Goal: Transaction & Acquisition: Purchase product/service

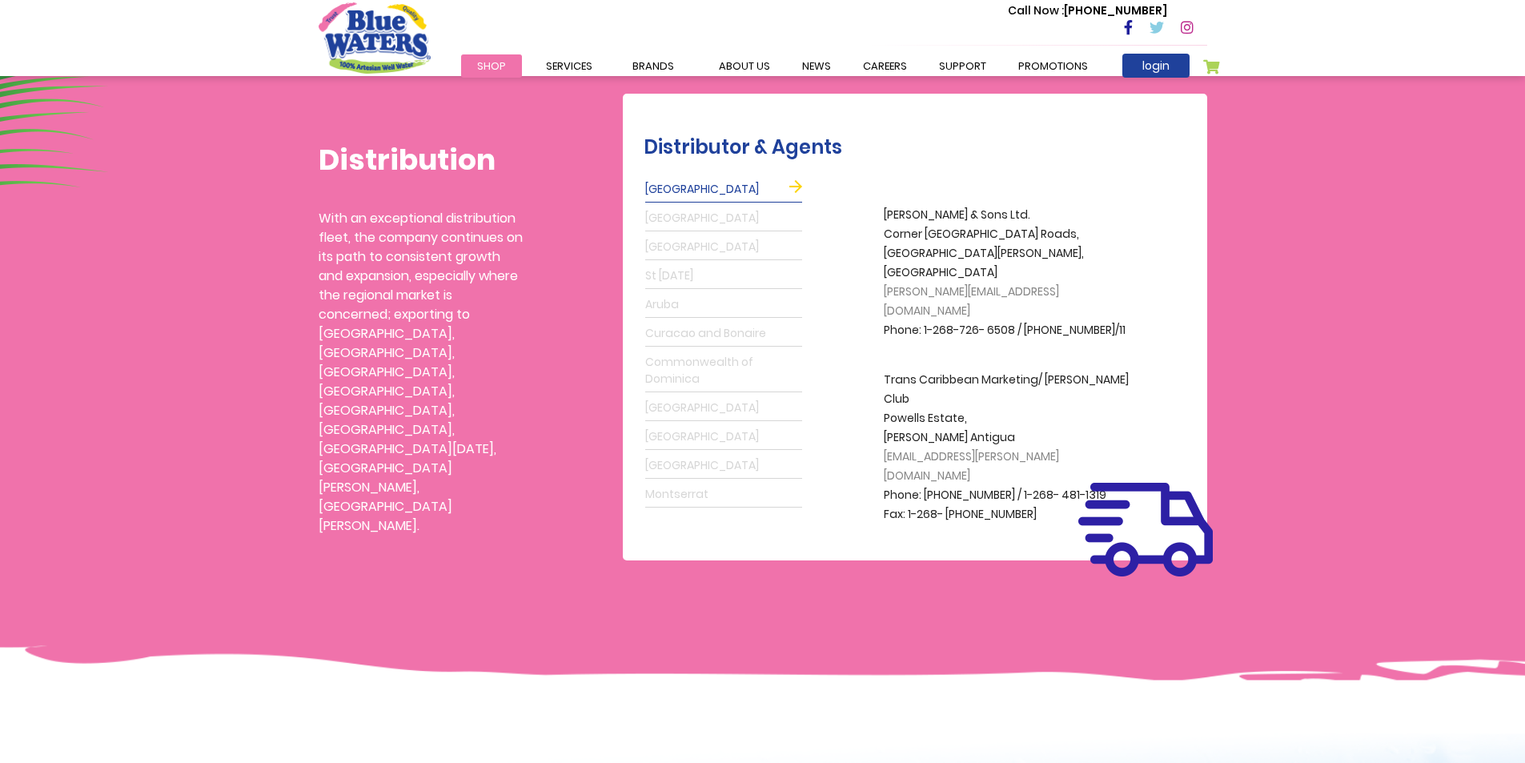
scroll to position [400, 0]
click at [674, 276] on link "St Lucia" at bounding box center [723, 276] width 157 height 26
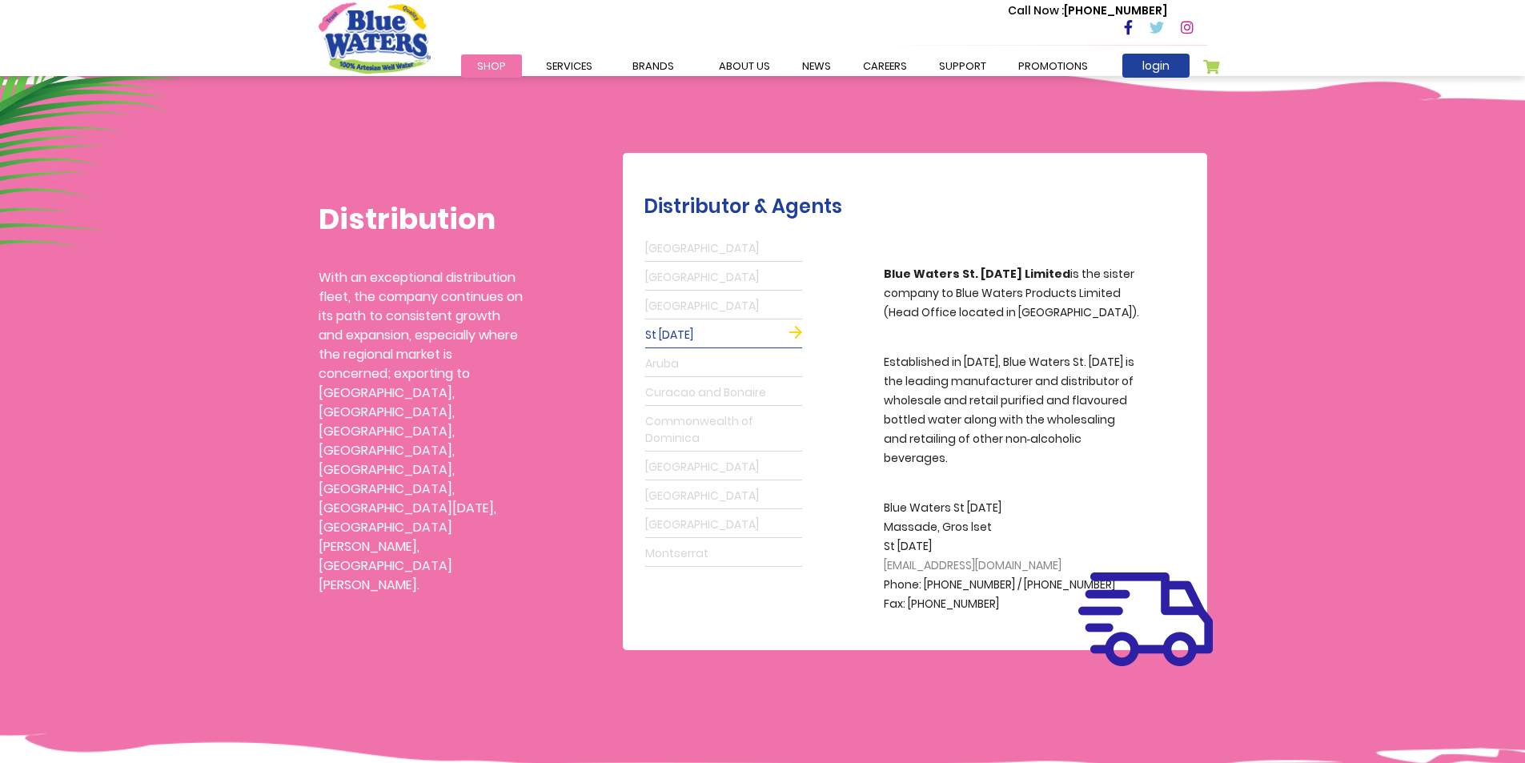
scroll to position [160, 0]
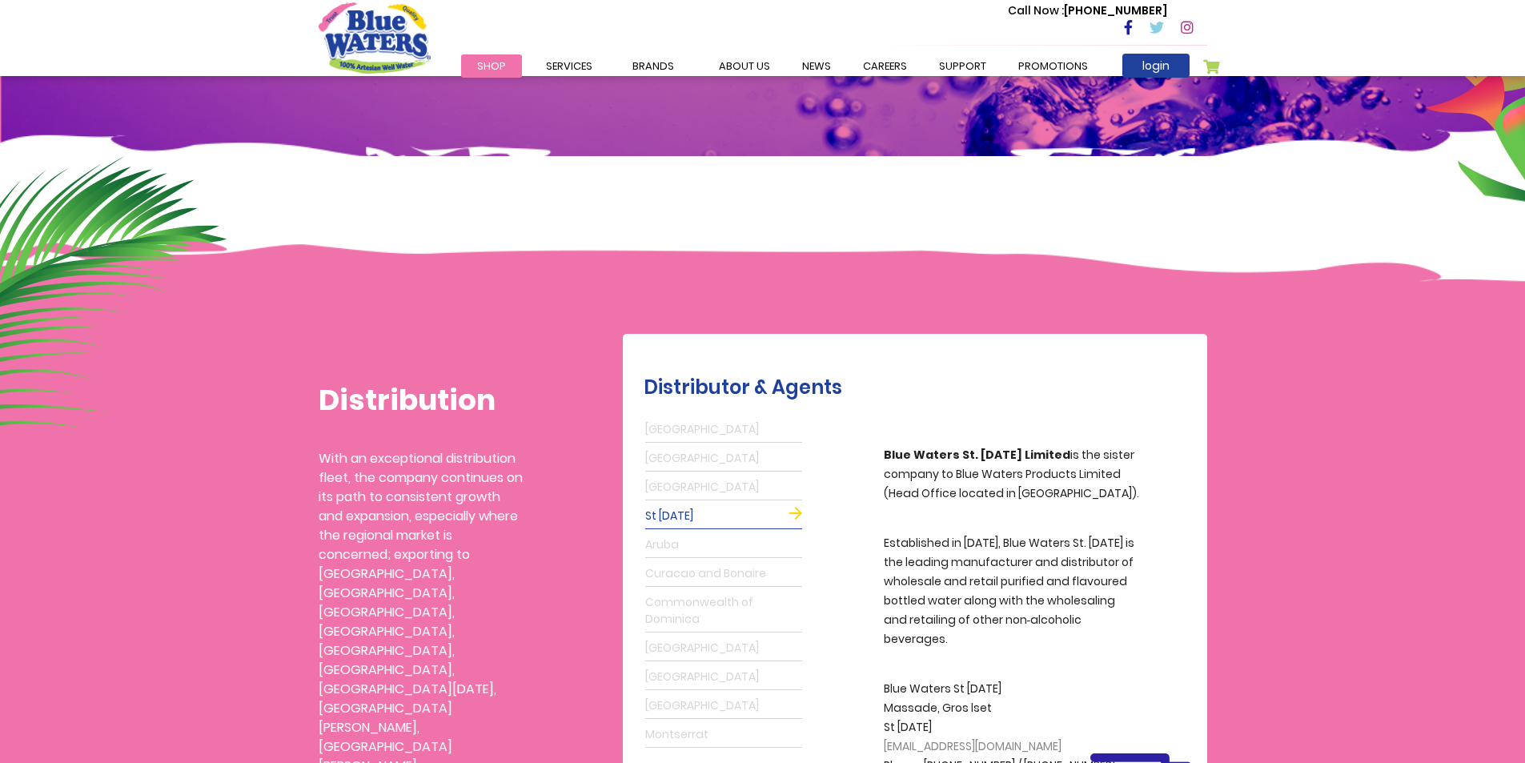
click at [485, 65] on span "Shop" at bounding box center [491, 65] width 29 height 15
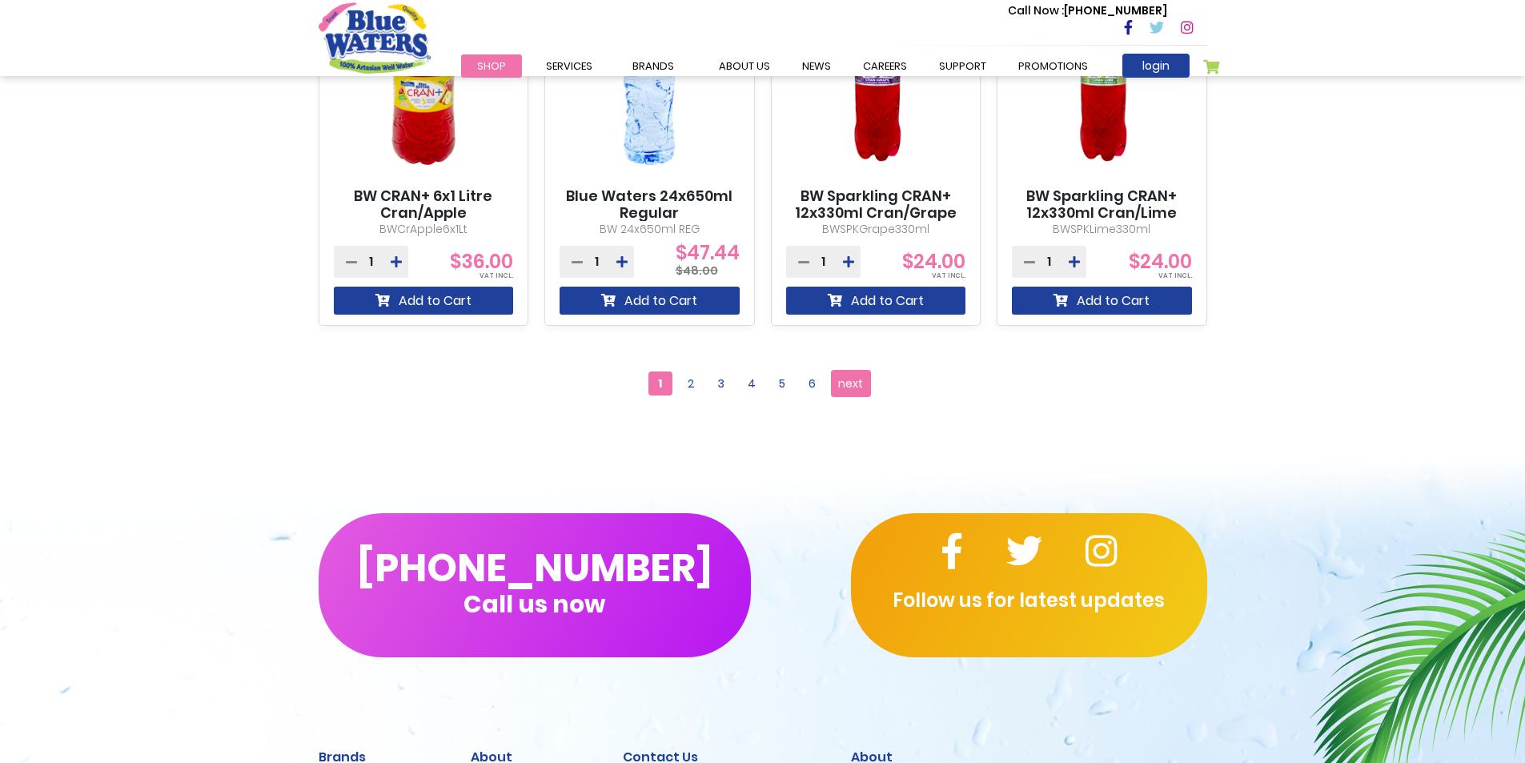
scroll to position [1521, 0]
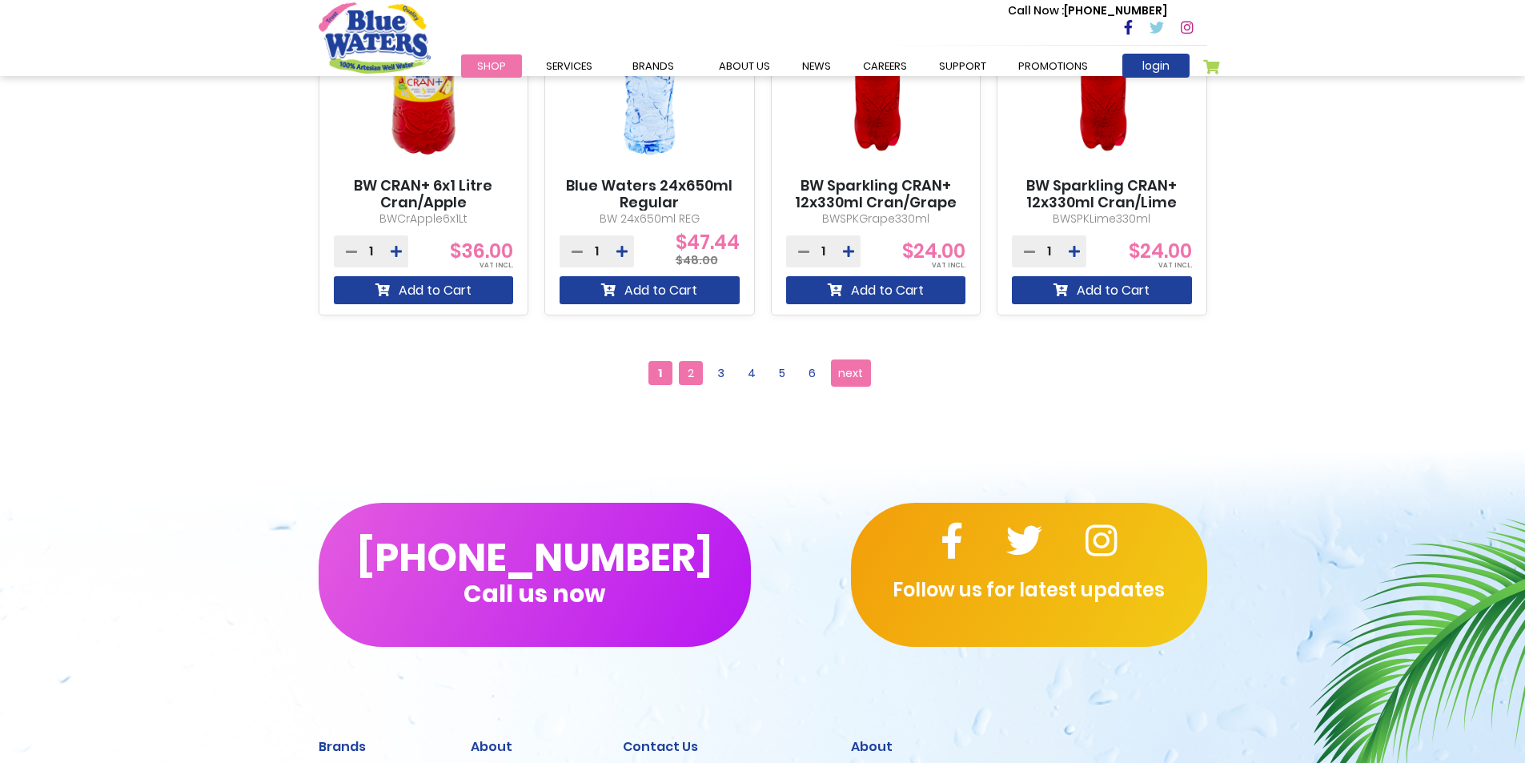
click at [690, 370] on span "2" at bounding box center [691, 373] width 24 height 24
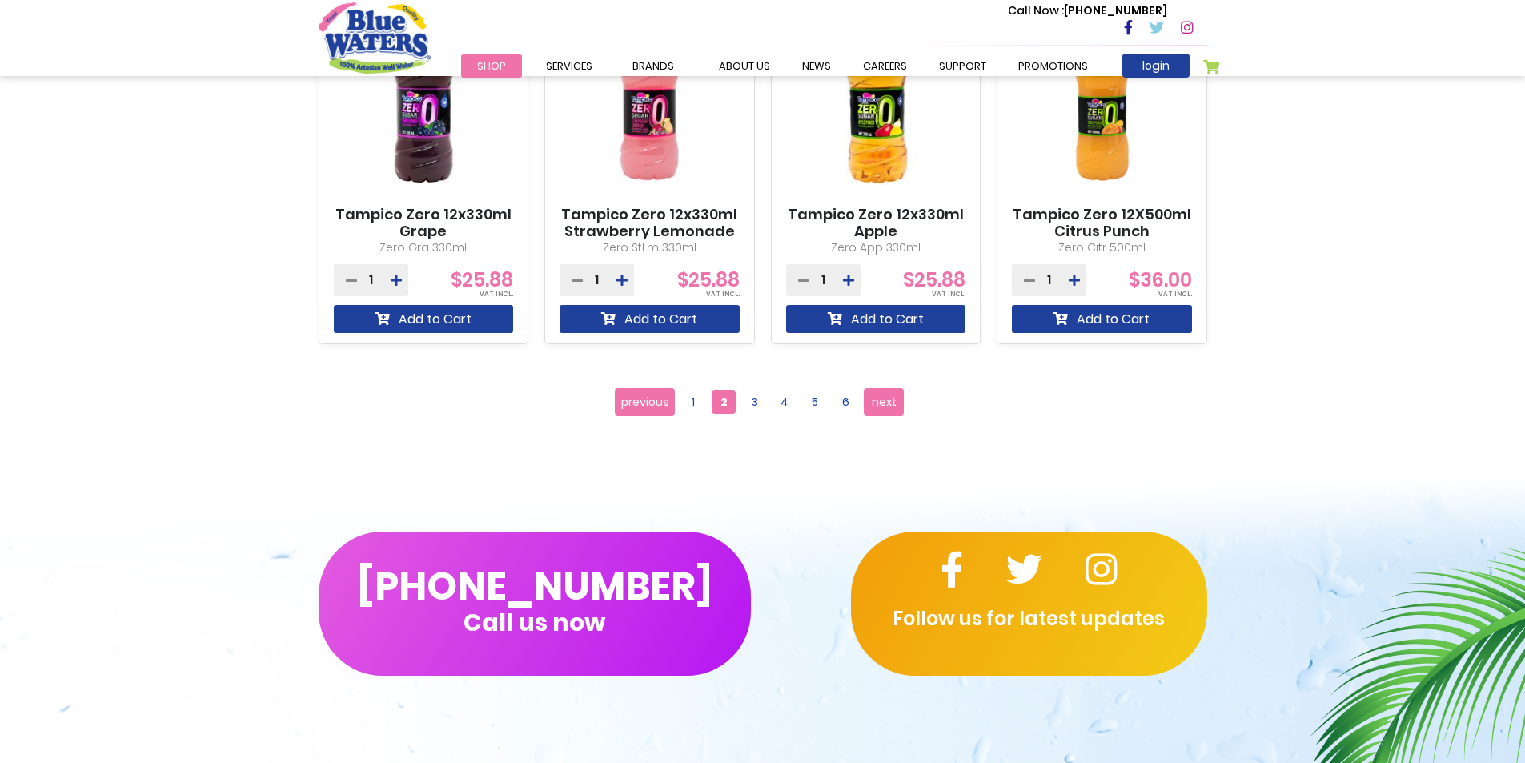
scroll to position [1521, 0]
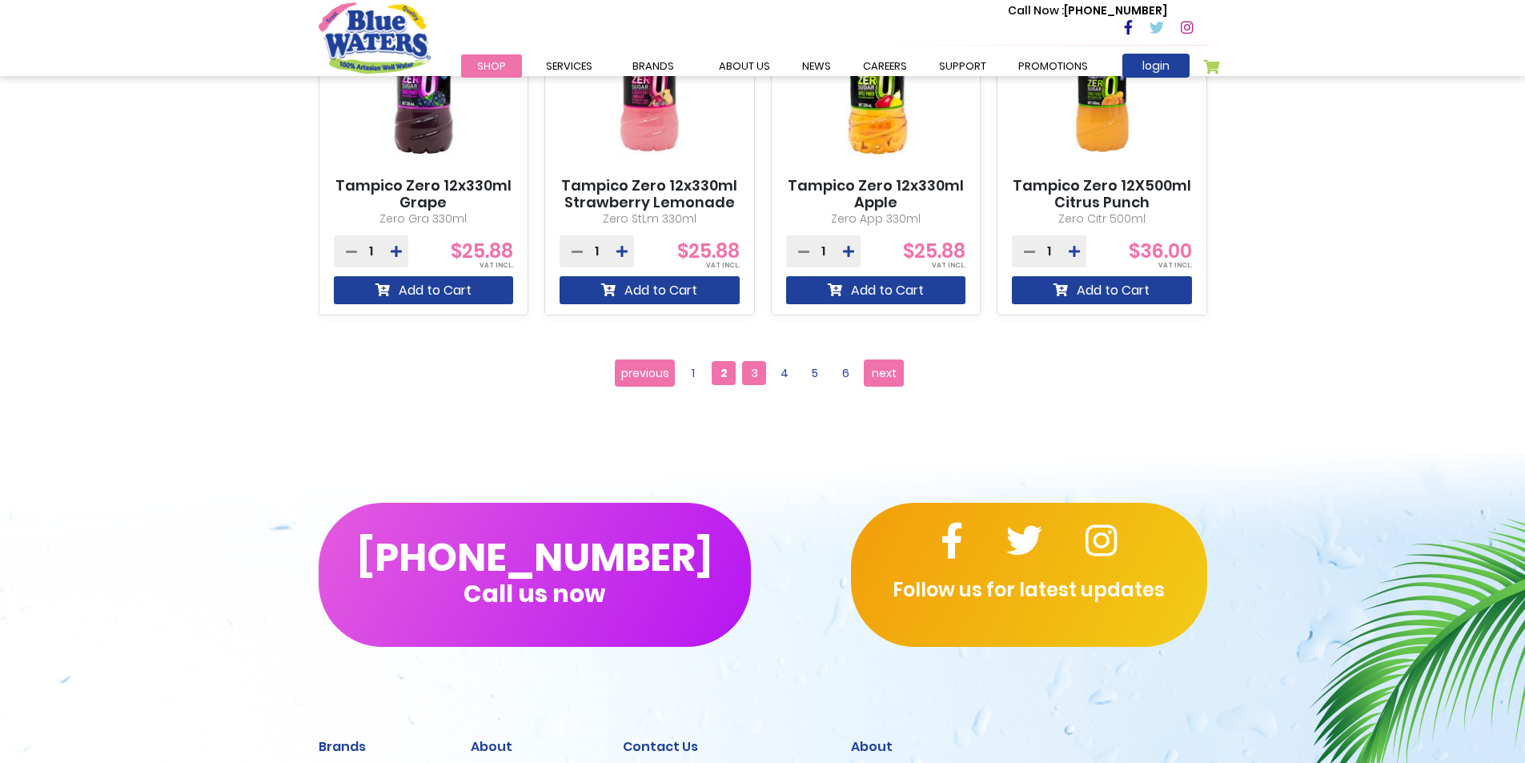
click at [748, 379] on span "3" at bounding box center [754, 373] width 24 height 24
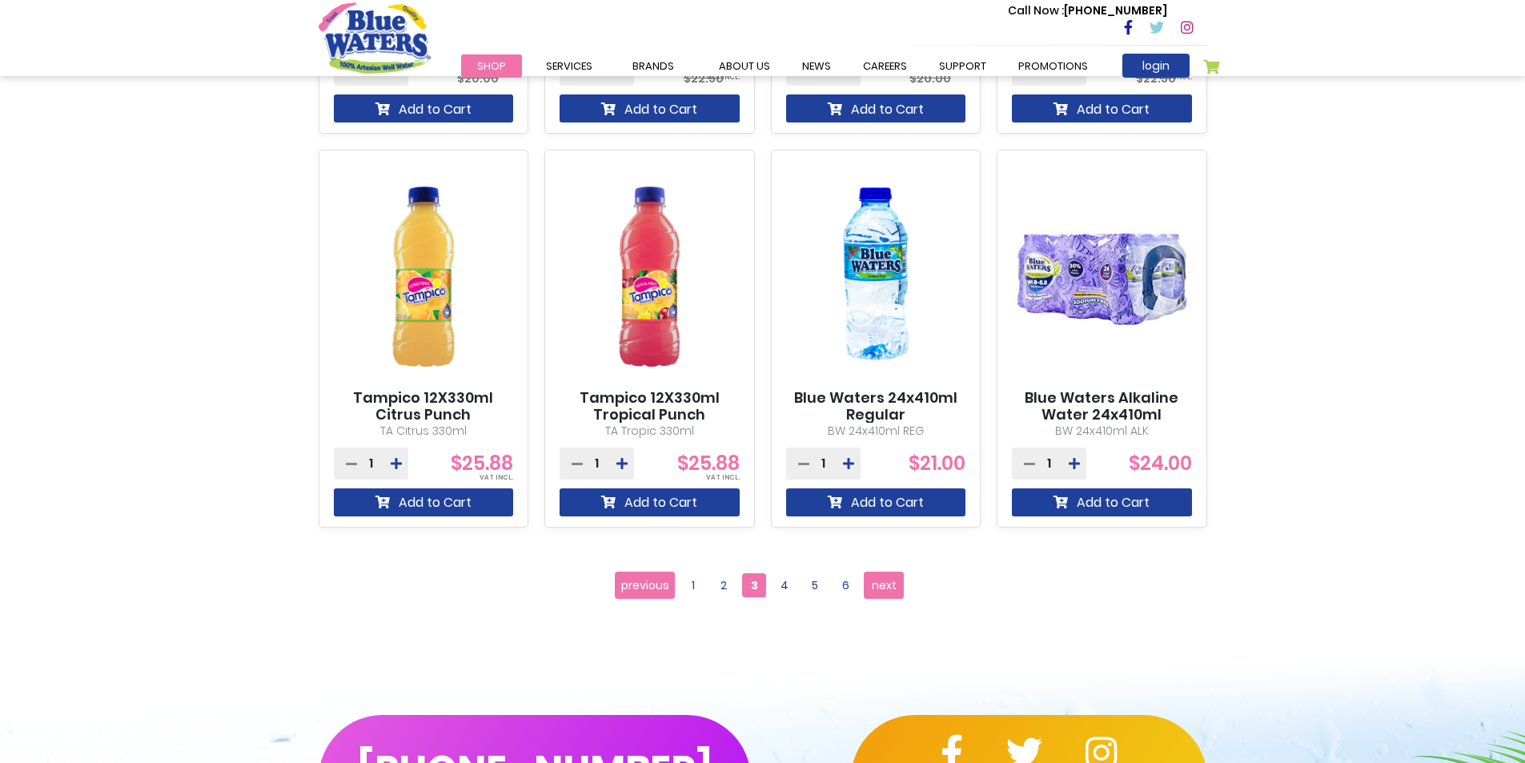
scroll to position [1361, 0]
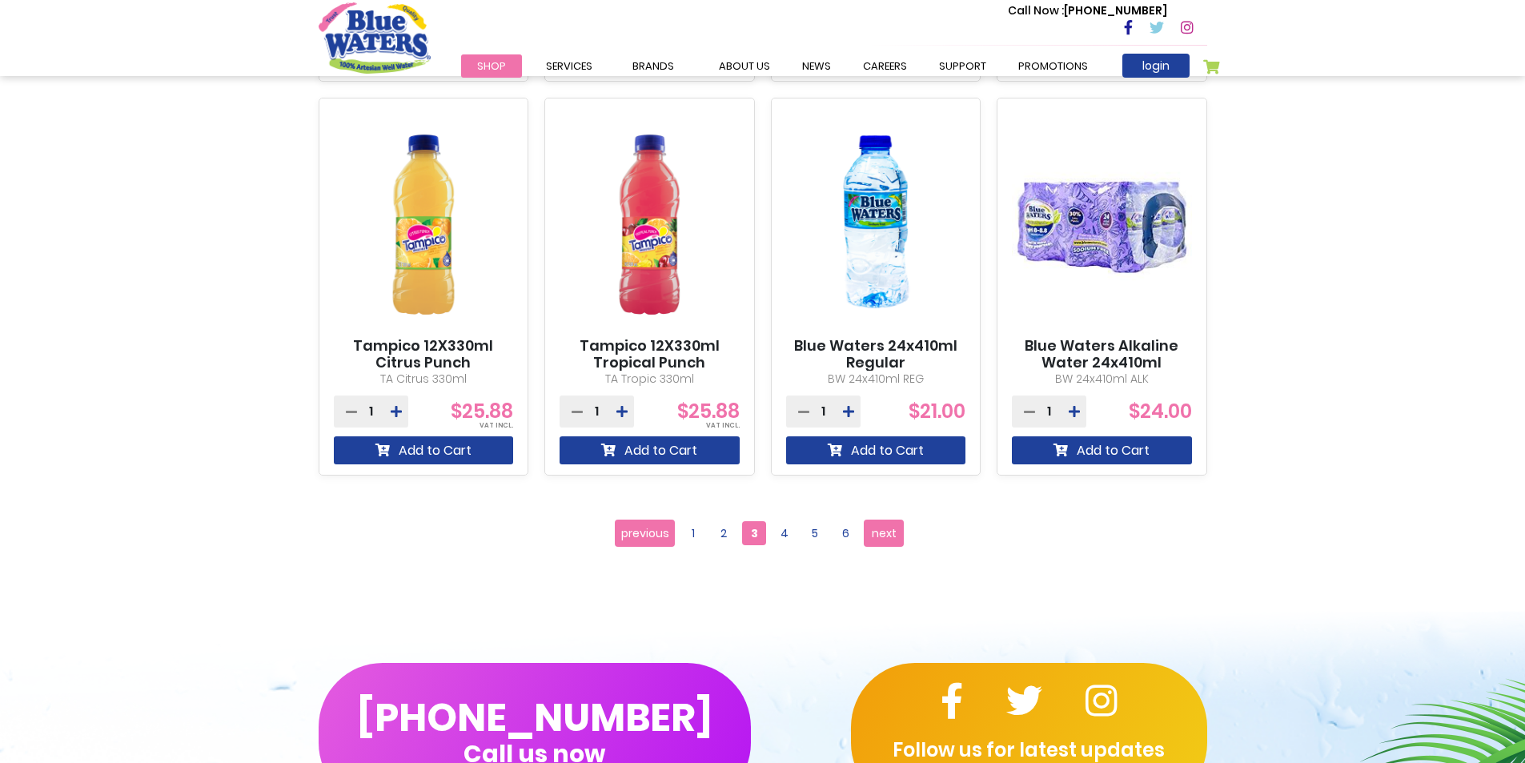
click at [637, 278] on img at bounding box center [650, 224] width 180 height 225
